Goal: Use online tool/utility: Use online tool/utility

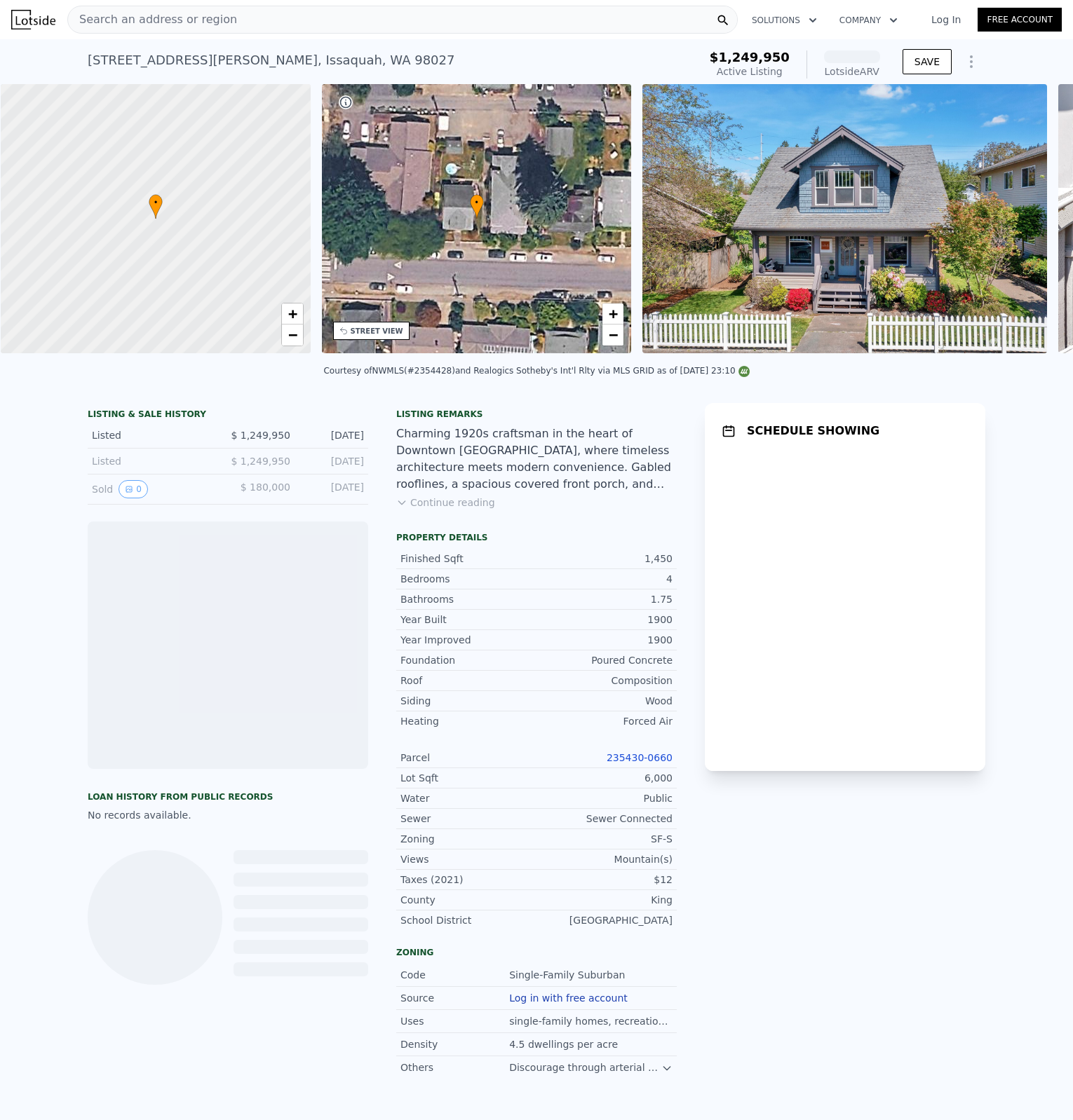
scroll to position [0, 6]
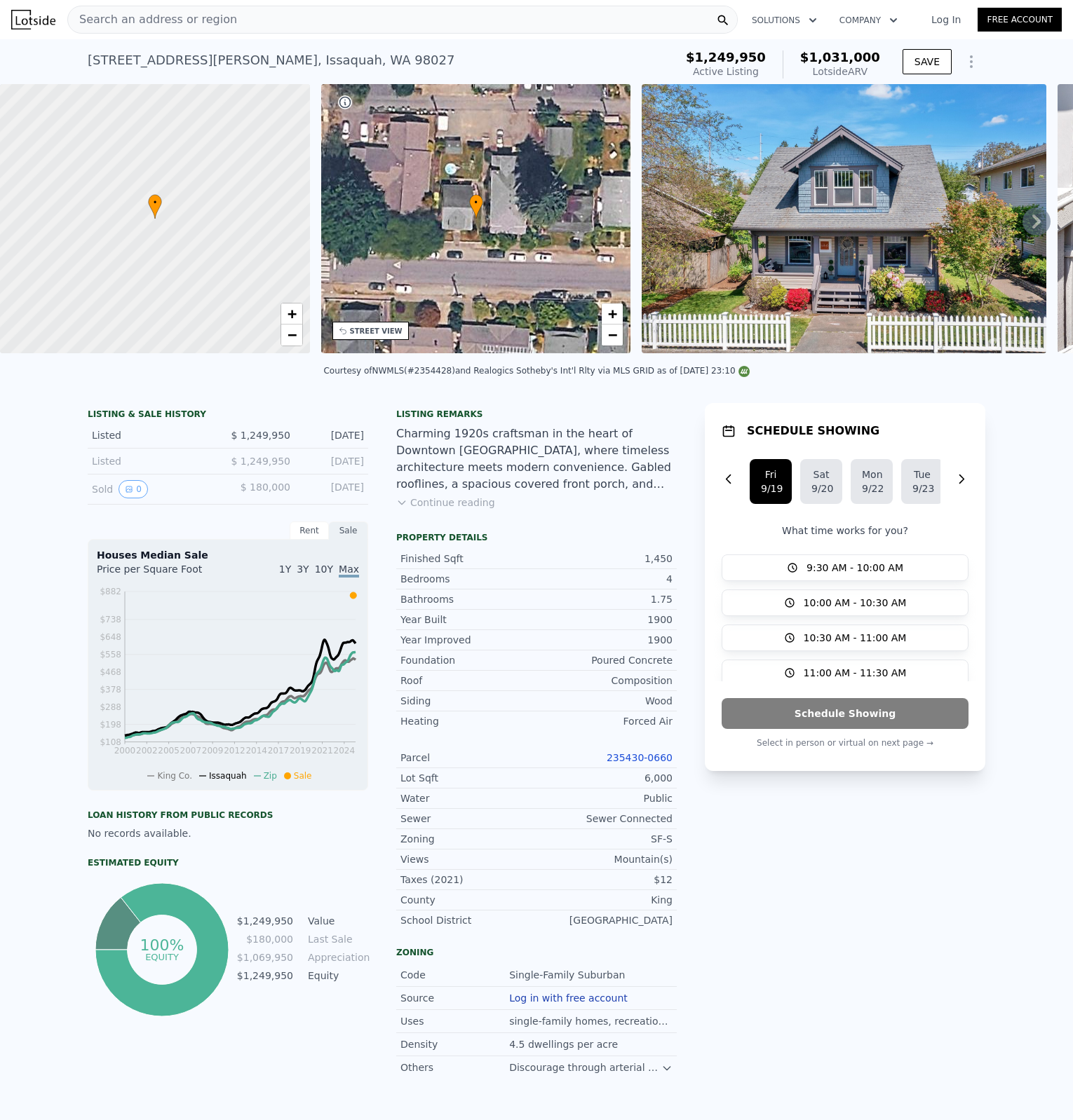
click at [970, 65] on icon "Show Options" at bounding box center [971, 62] width 17 height 17
click at [954, 90] on div "Edit Structure" at bounding box center [907, 98] width 157 height 28
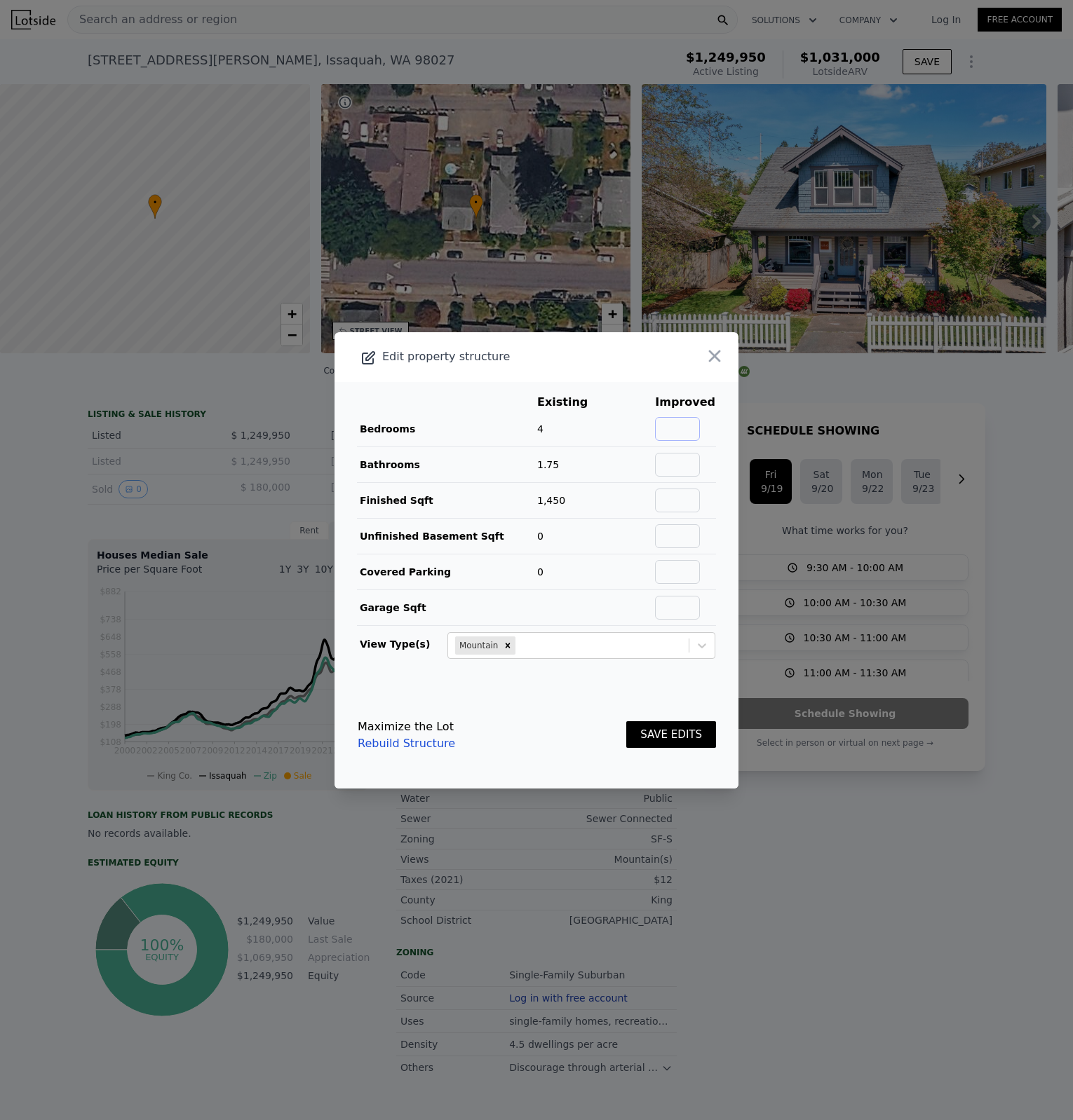
click at [696, 422] on input "text" at bounding box center [677, 429] width 45 height 24
type input "4"
type input "2"
type input "1450"
click at [700, 724] on button "SAVE EDITS" at bounding box center [671, 735] width 90 height 27
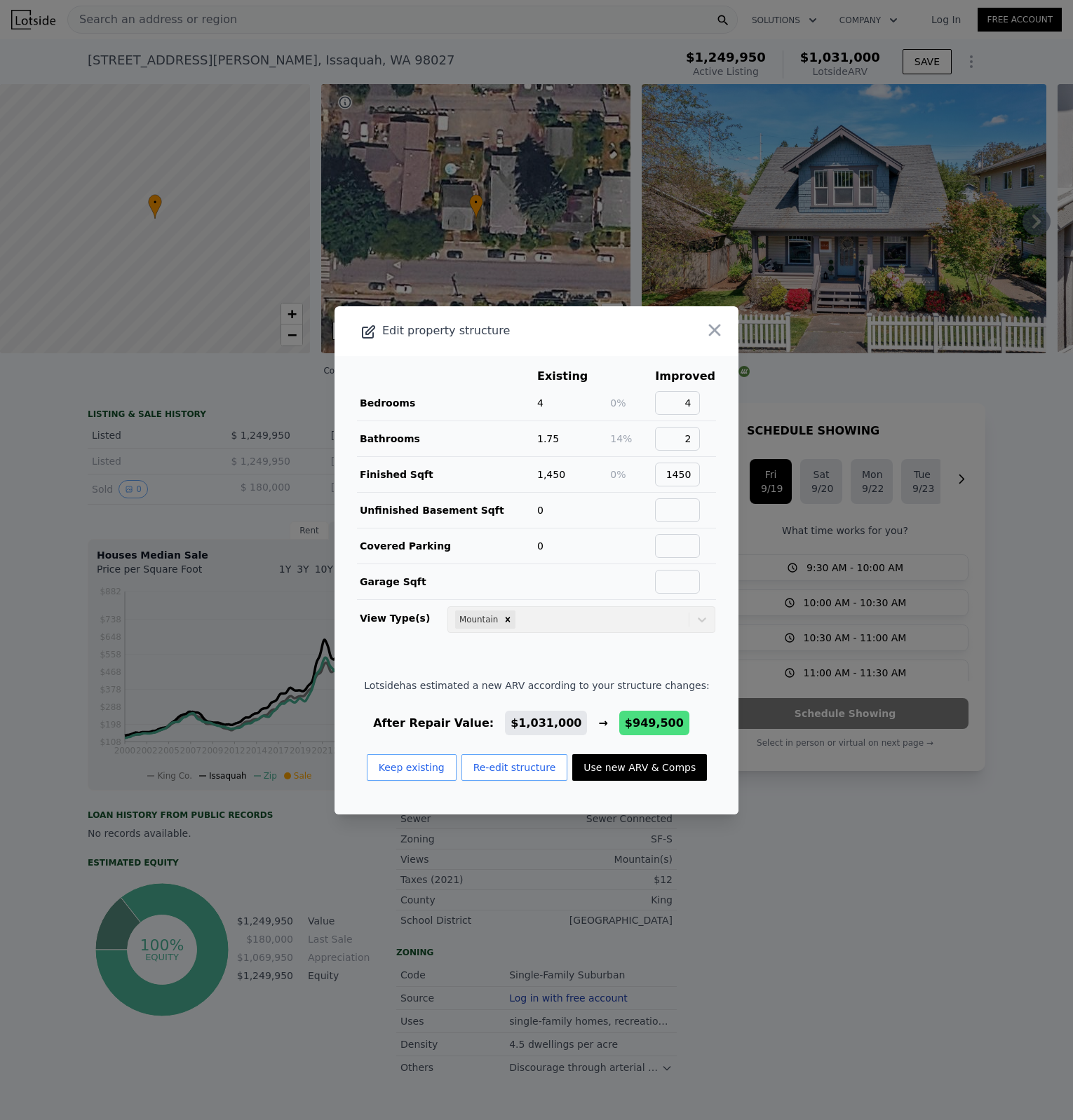
click at [711, 343] on div at bounding box center [697, 331] width 80 height 50
click at [711, 323] on icon "button" at bounding box center [715, 329] width 12 height 12
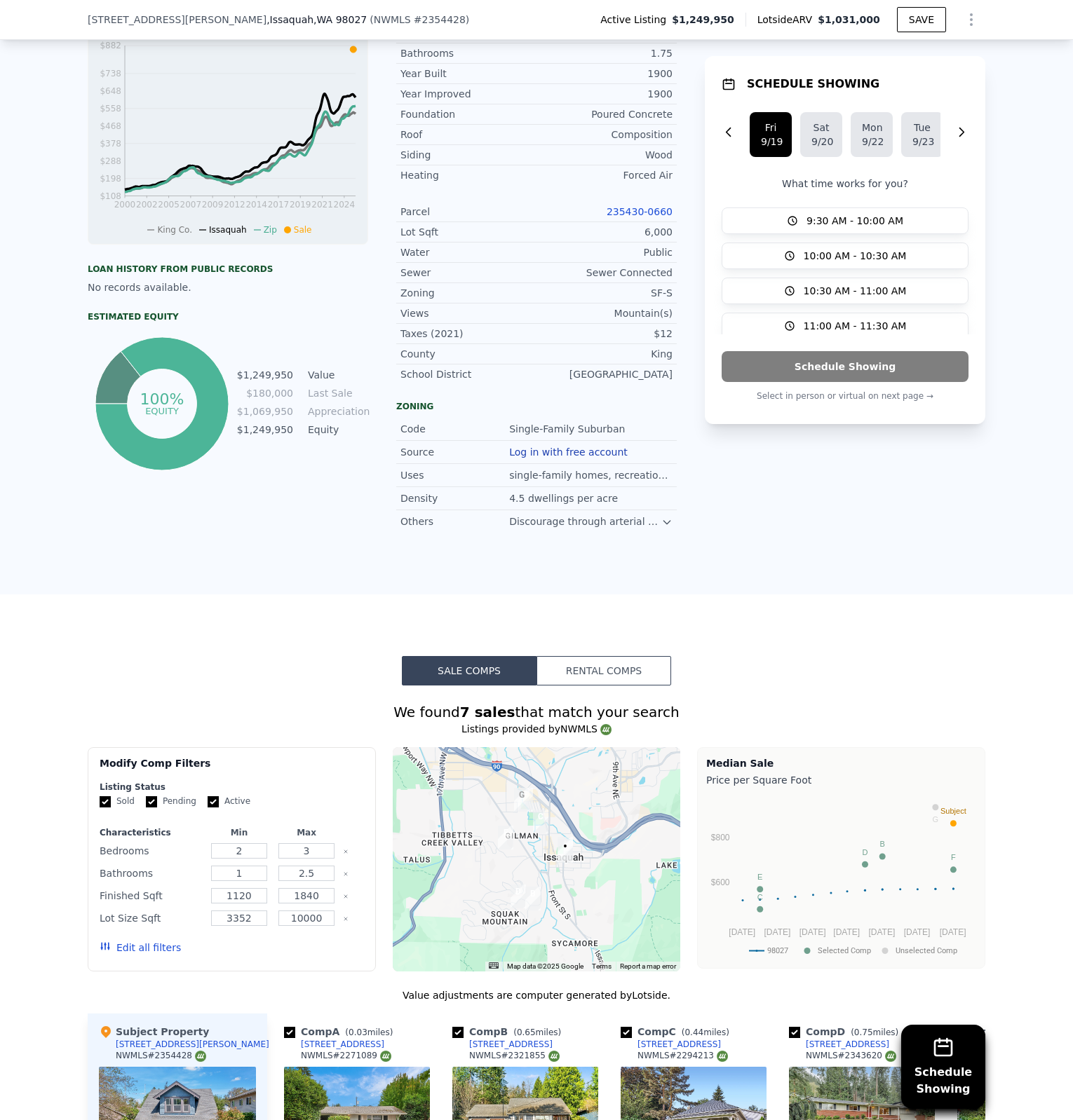
scroll to position [1088, 0]
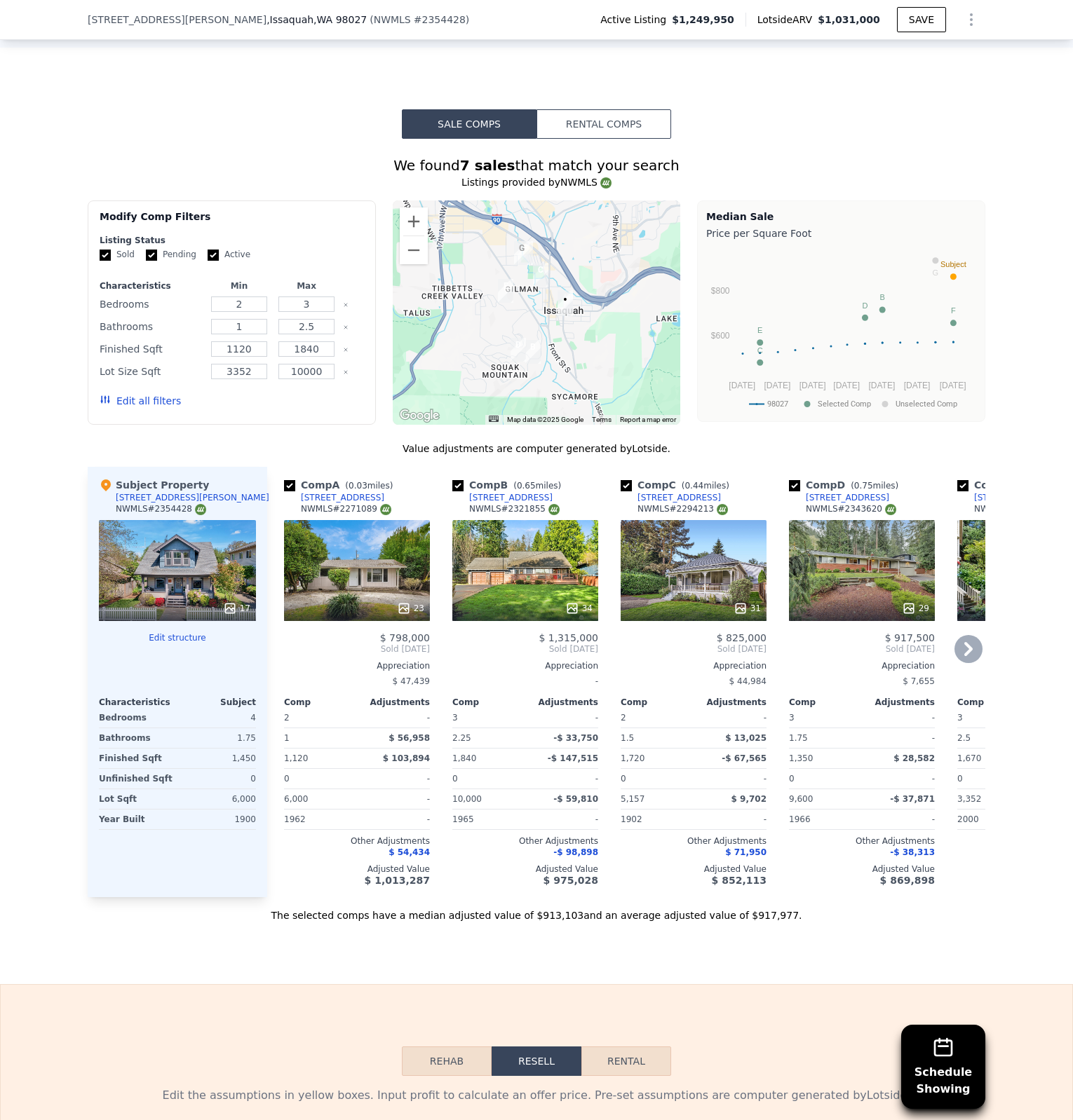
click at [970, 654] on icon at bounding box center [967, 649] width 28 height 28
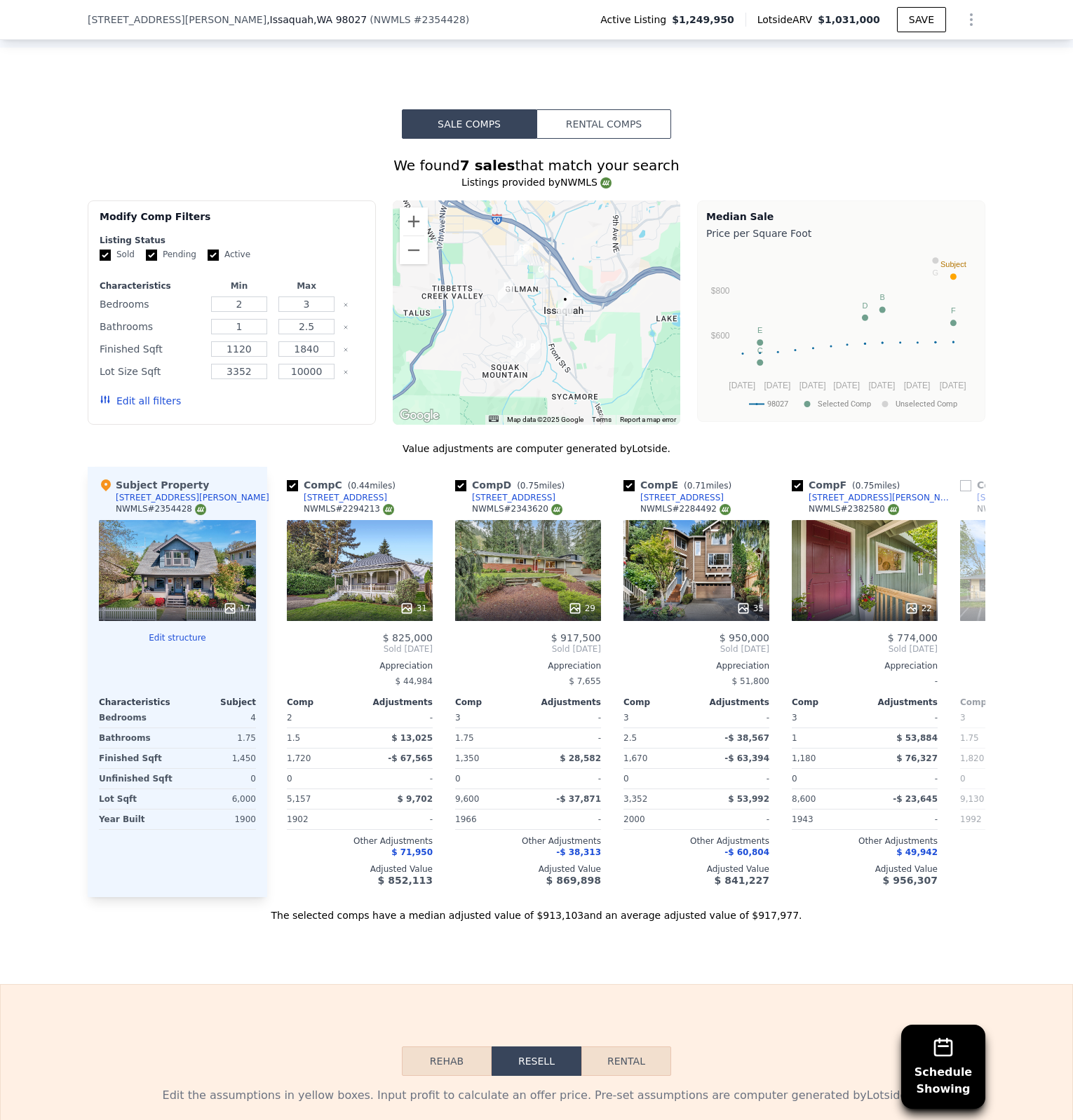
scroll to position [0, 336]
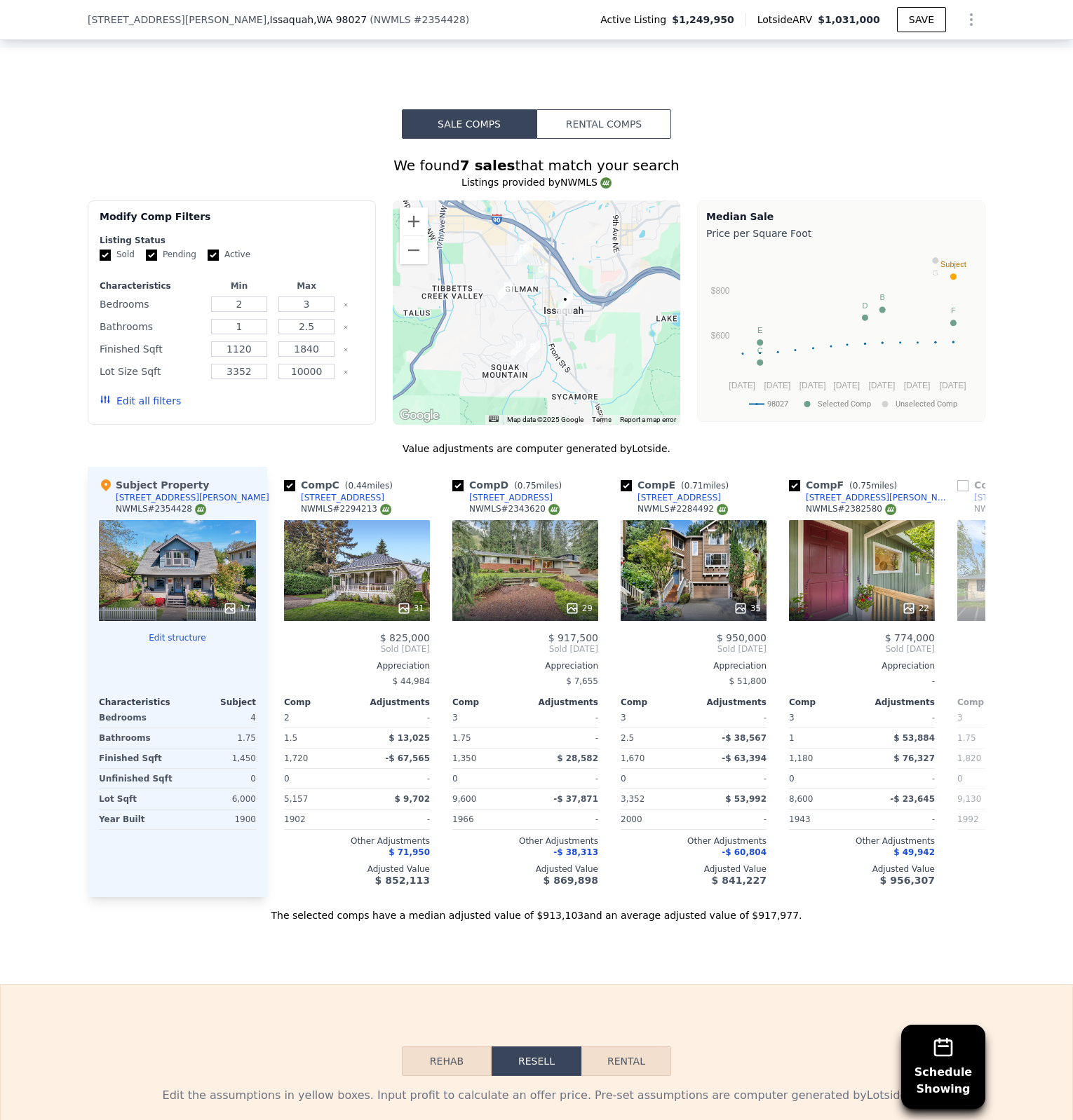
click at [970, 654] on div "$ 1,700,000 Sold [DATE] Appreciation - Comp Adjustments 3 - 1.75 - 1,820 -$ 186…" at bounding box center [1030, 758] width 146 height 253
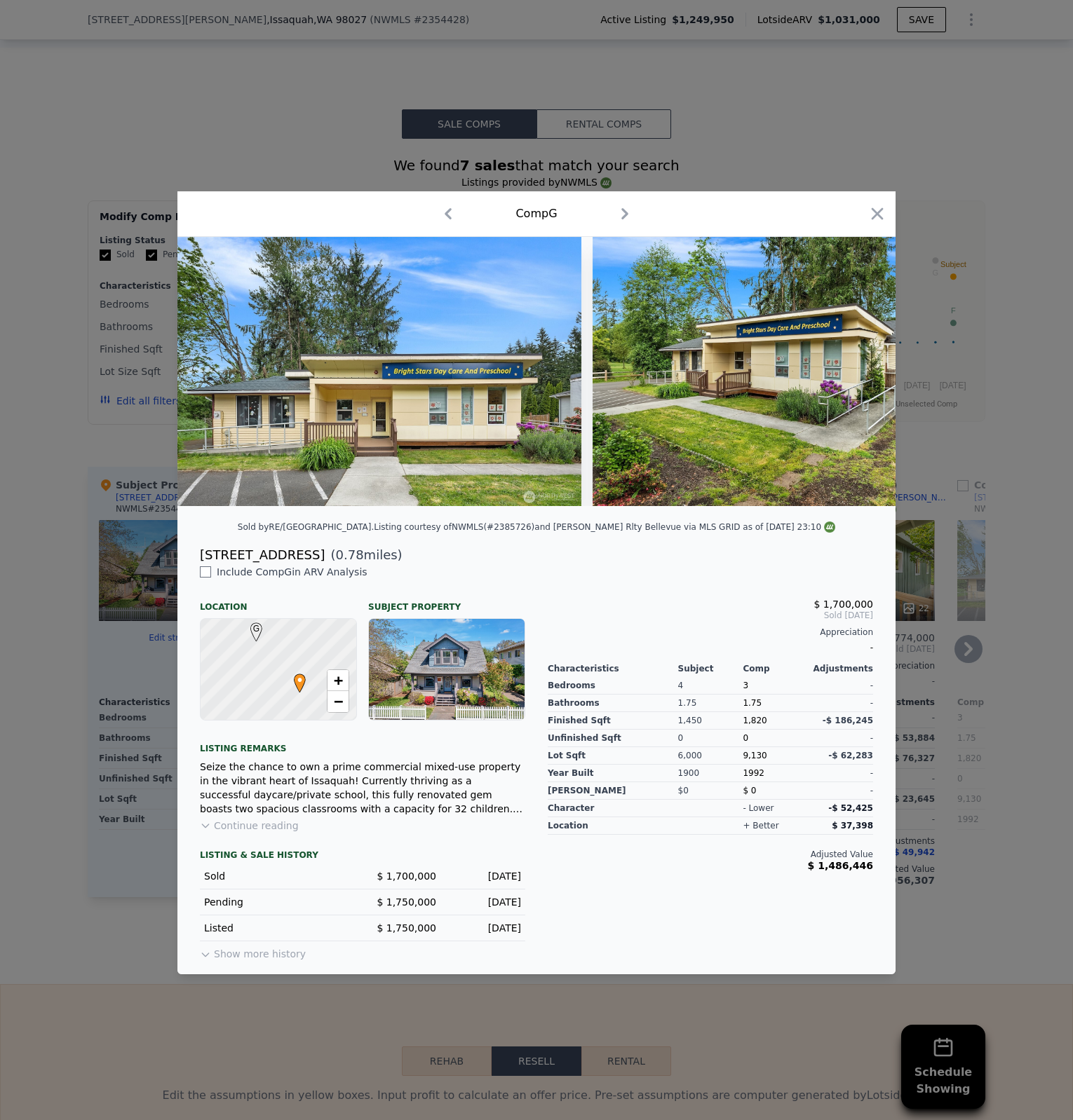
click at [957, 654] on div at bounding box center [536, 560] width 1073 height 1120
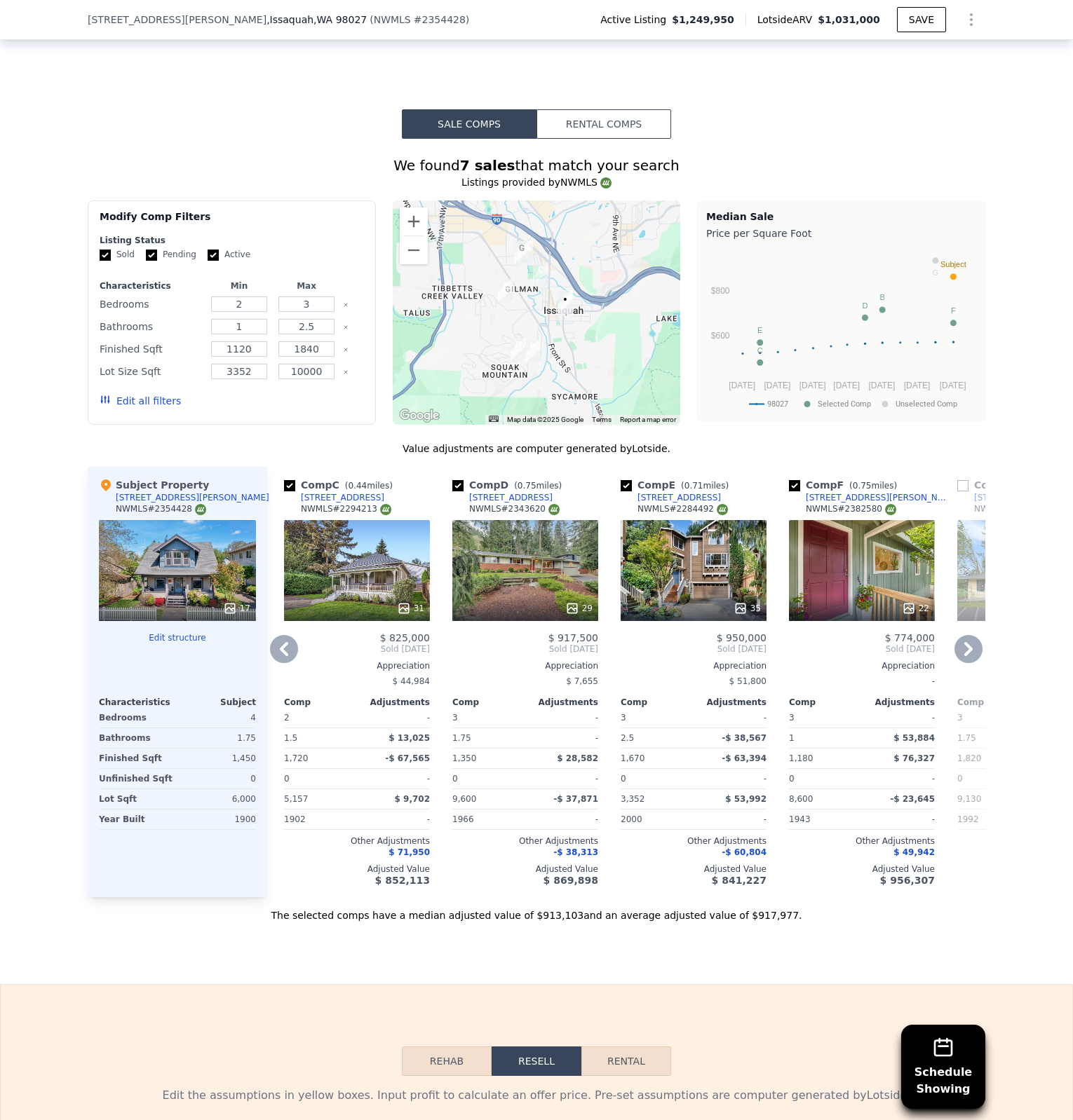
click at [970, 652] on icon at bounding box center [967, 649] width 28 height 28
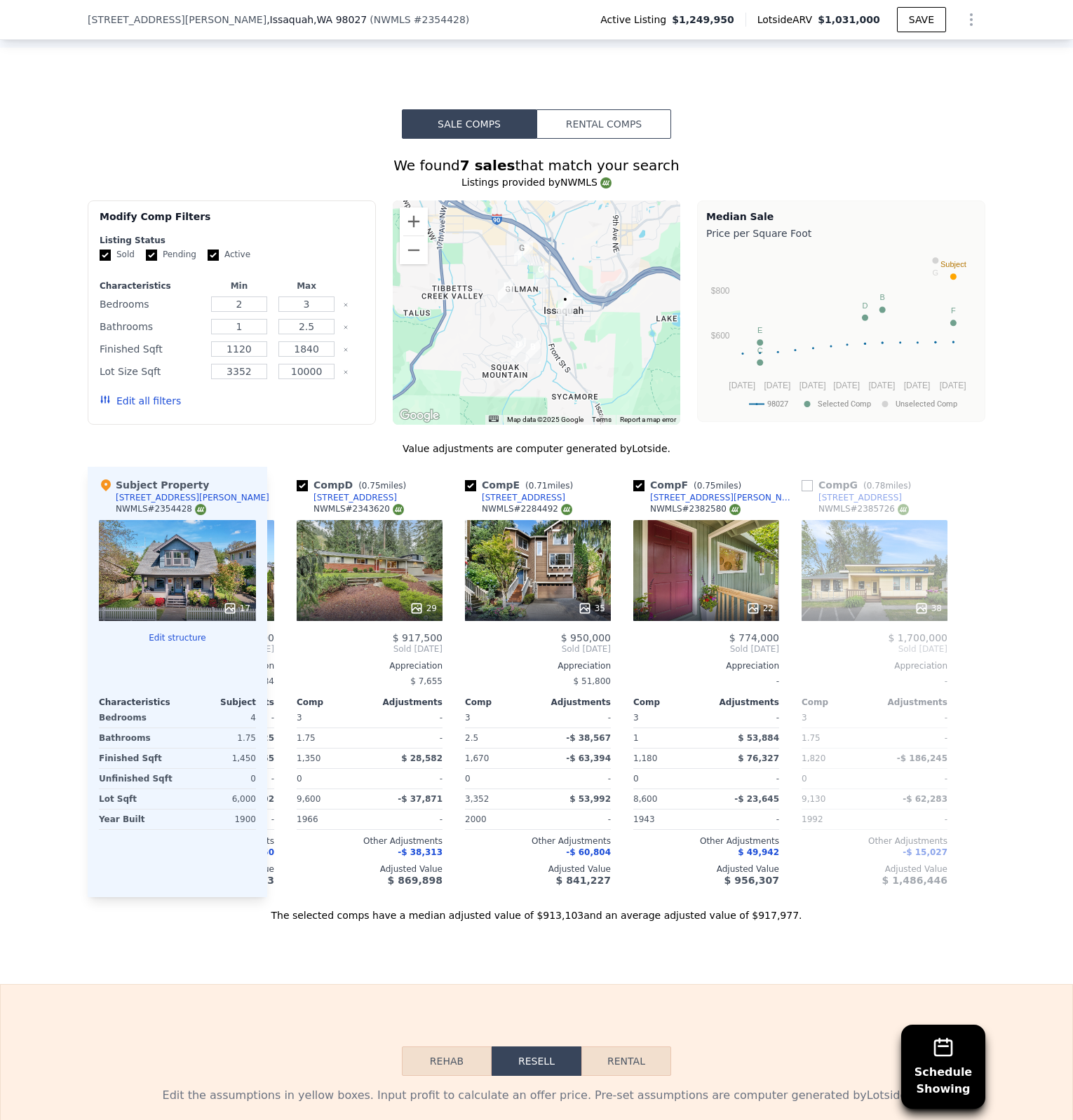
scroll to position [0, 493]
